Goal: Task Accomplishment & Management: Manage account settings

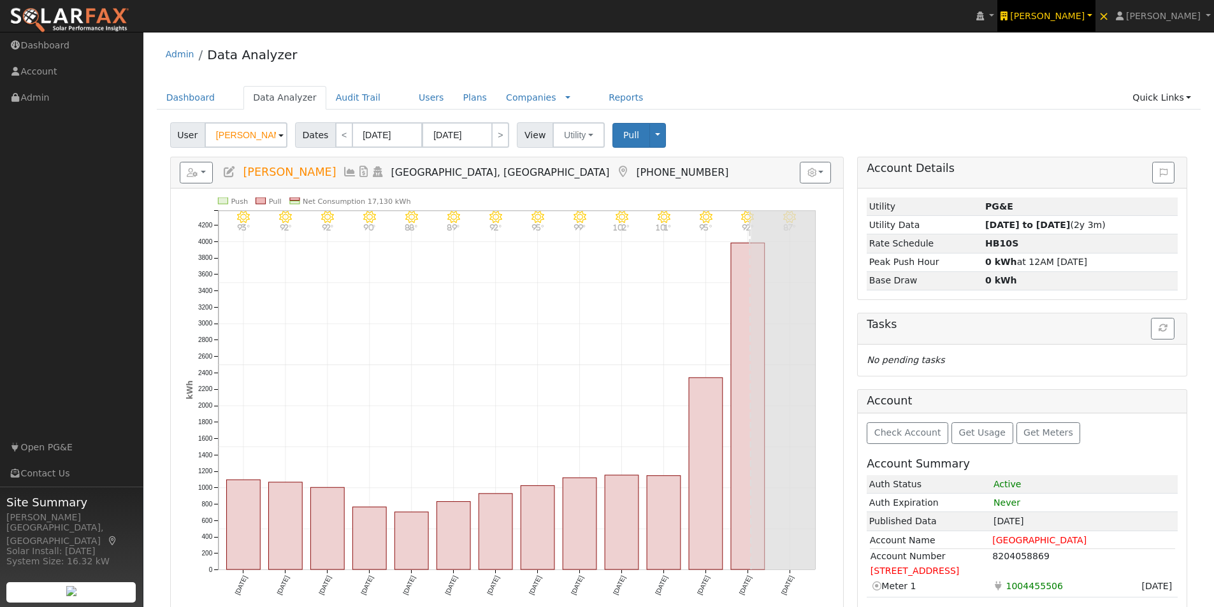
click at [1075, 15] on span "[PERSON_NAME]" at bounding box center [1047, 16] width 75 height 10
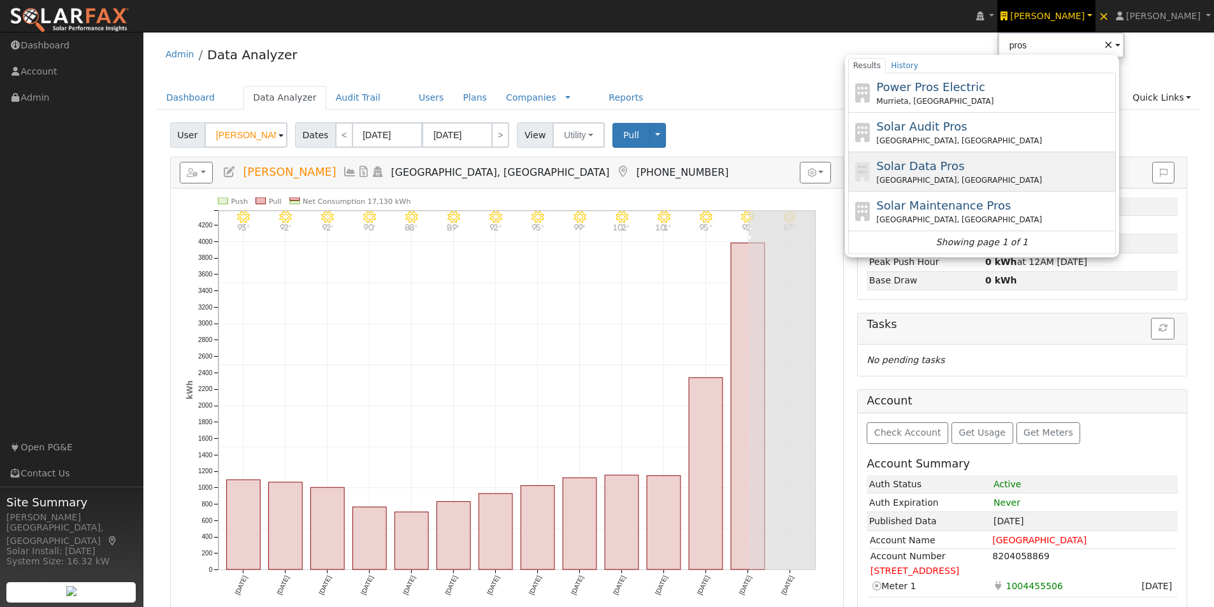
click at [934, 161] on span "Solar Data Pros" at bounding box center [920, 165] width 88 height 13
type input "Solar Data Pros"
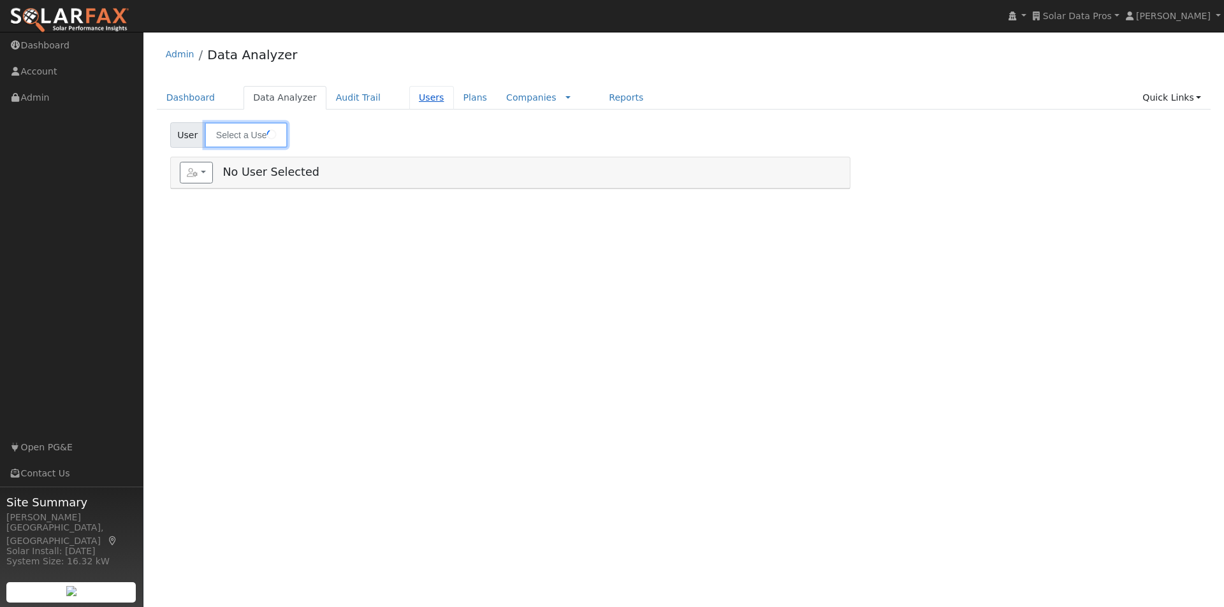
type input "[PERSON_NAME]"
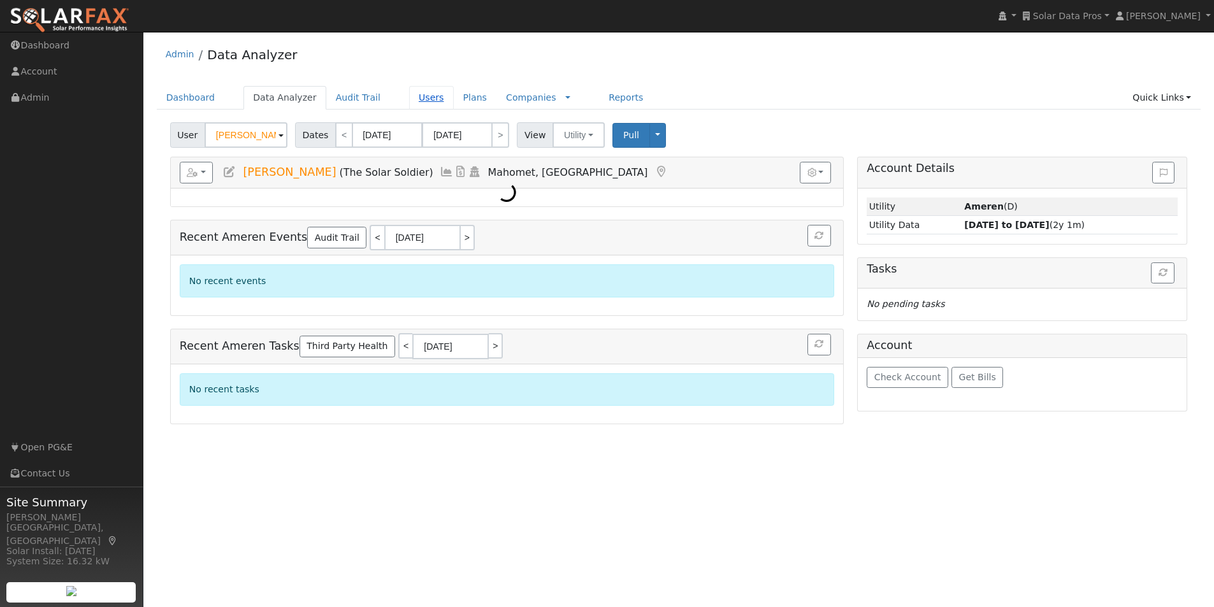
click at [409, 96] on link "Users" at bounding box center [431, 98] width 45 height 24
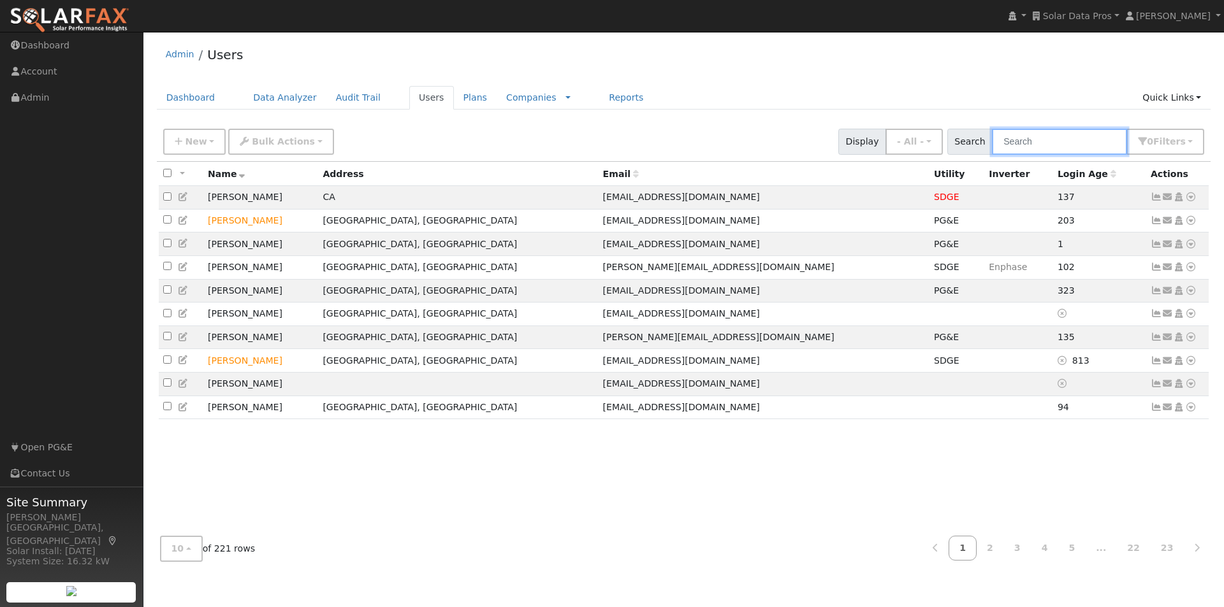
click at [1042, 140] on input "text" at bounding box center [1059, 142] width 135 height 26
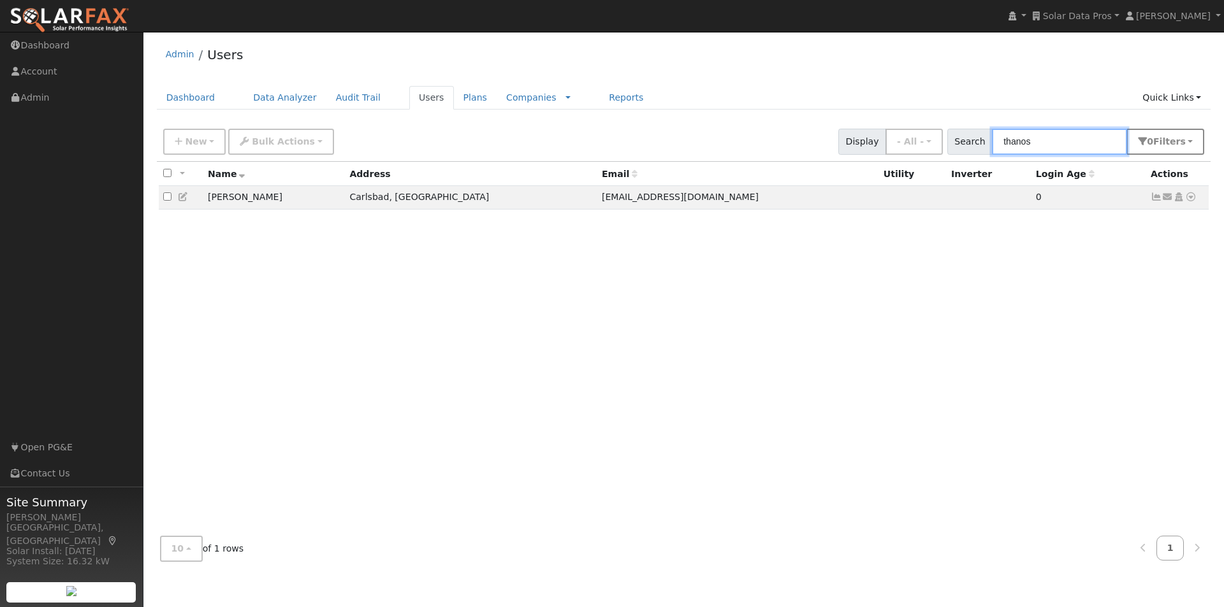
type input "thanos"
click at [1182, 139] on span "s" at bounding box center [1182, 141] width 5 height 10
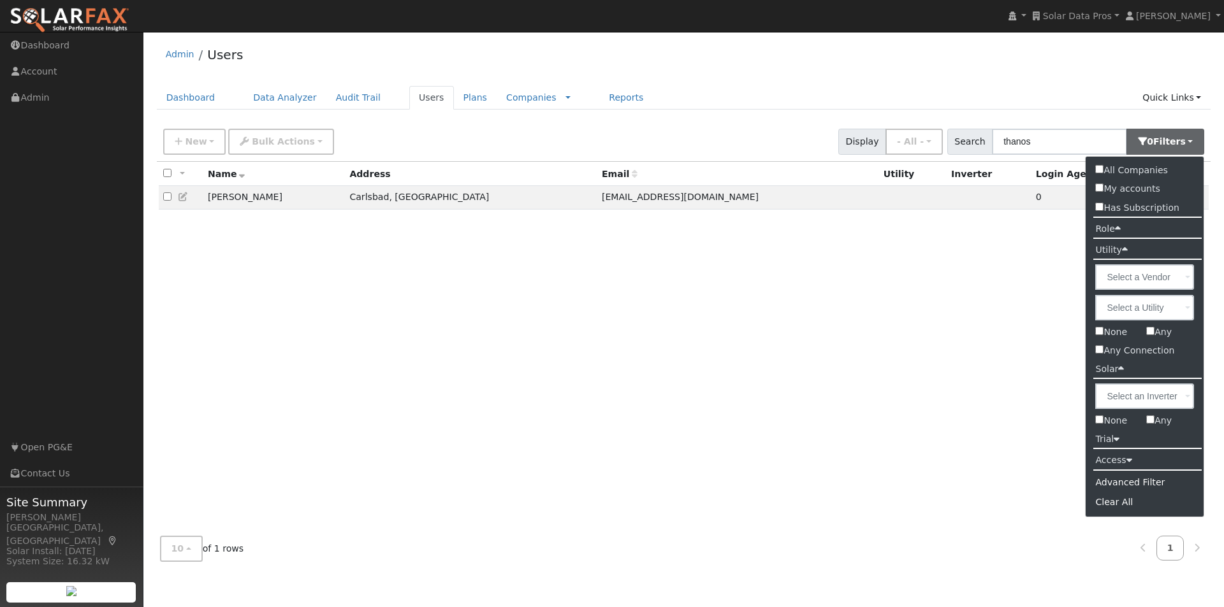
click at [1099, 172] on input "All Companies" at bounding box center [1099, 169] width 8 height 8
checkbox input "true"
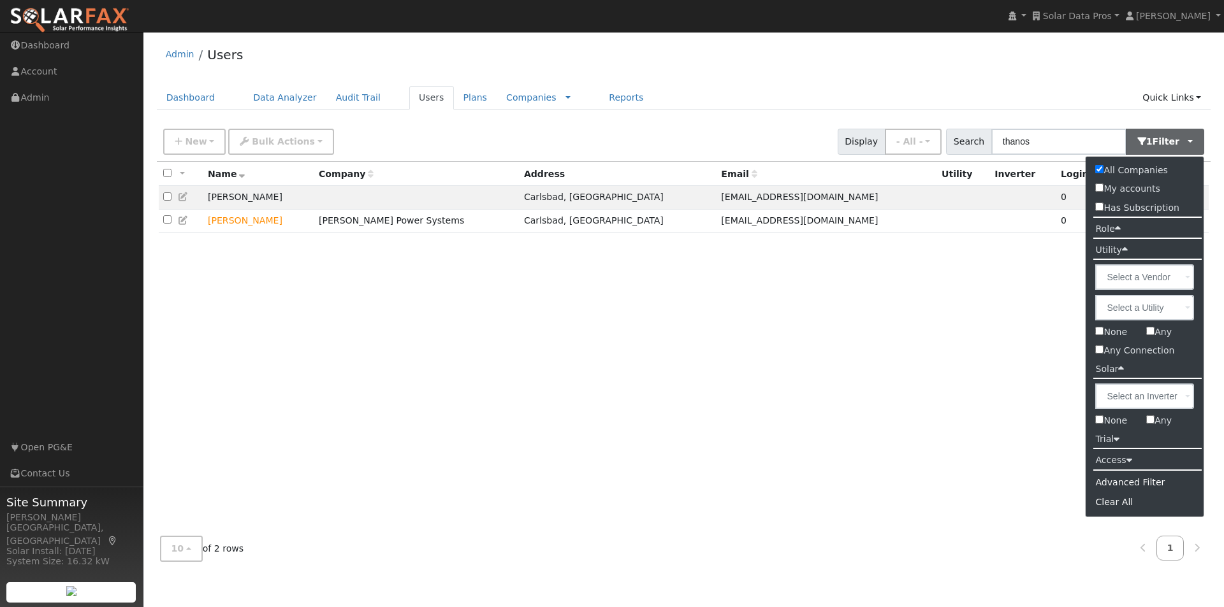
click at [477, 360] on div "All None All on page None on page Name Company Address Email Utility Inverter L…" at bounding box center [684, 344] width 1054 height 365
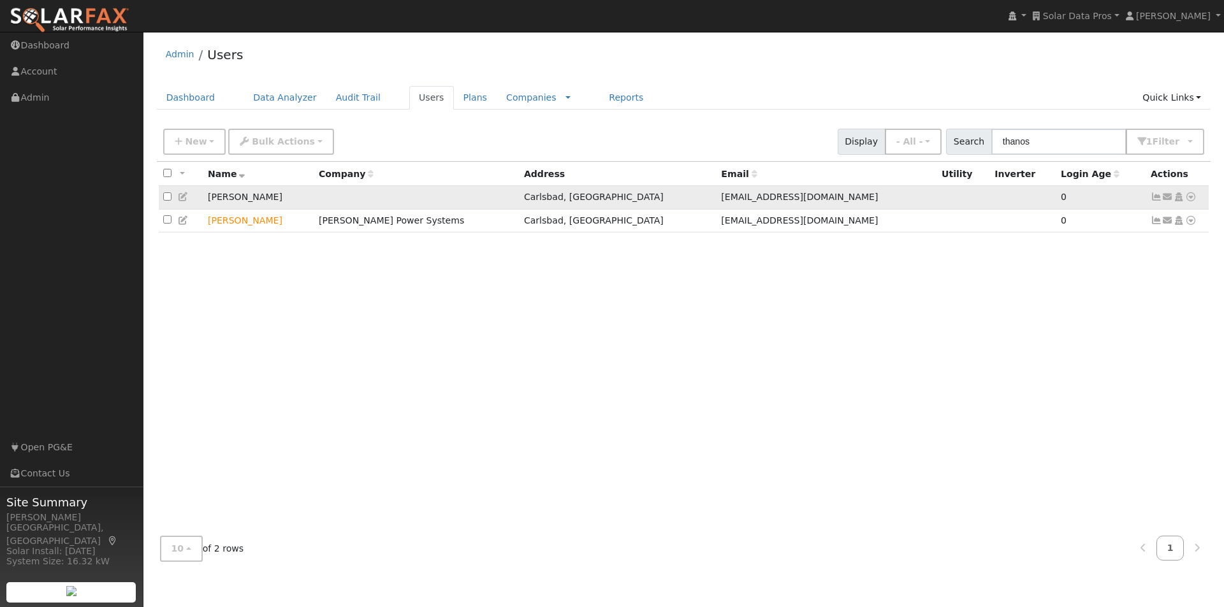
click at [1167, 198] on icon at bounding box center [1167, 196] width 11 height 9
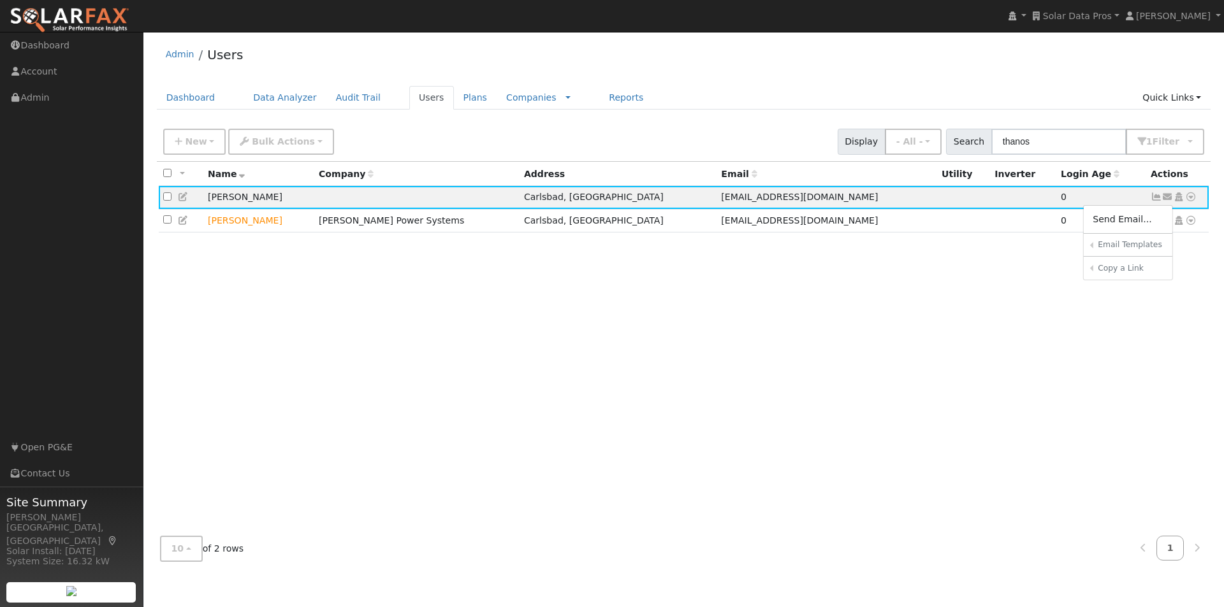
click at [744, 306] on div "All None All on page None on page Name Company Address Email Utility Inverter L…" at bounding box center [684, 344] width 1054 height 365
click at [1177, 198] on icon at bounding box center [1178, 196] width 11 height 9
